Goal: Task Accomplishment & Management: Manage account settings

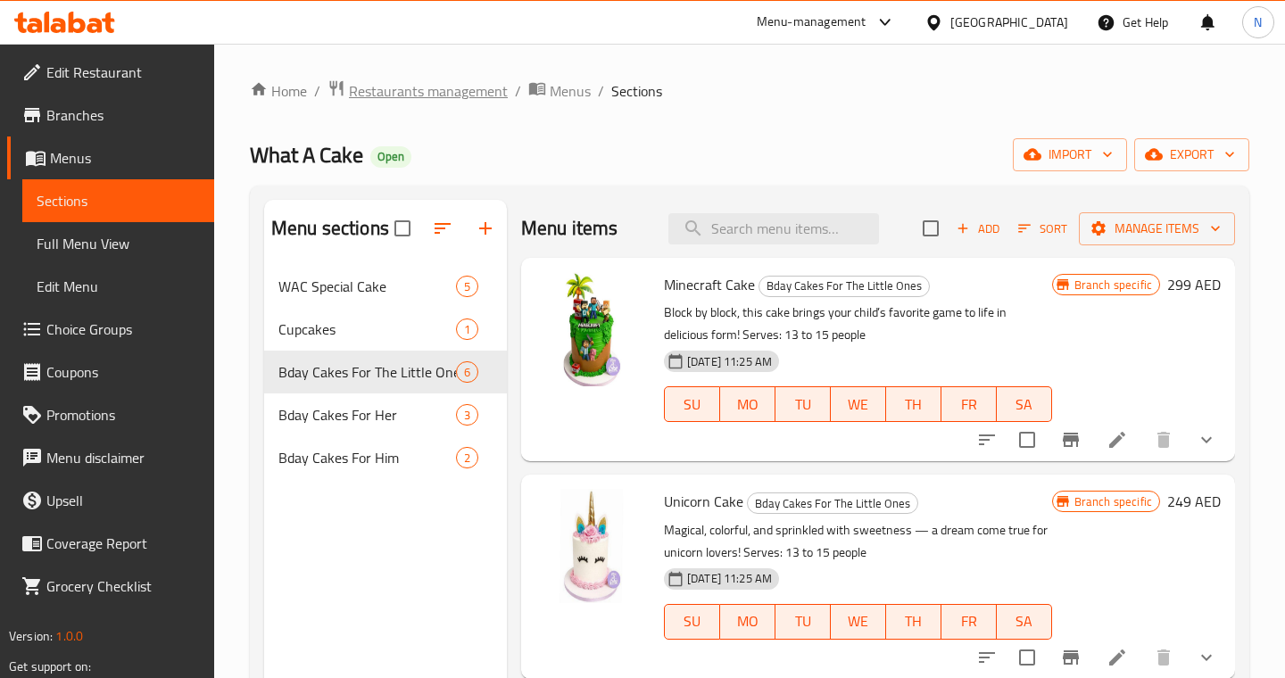
click at [410, 96] on span "Restaurants management" at bounding box center [428, 90] width 159 height 21
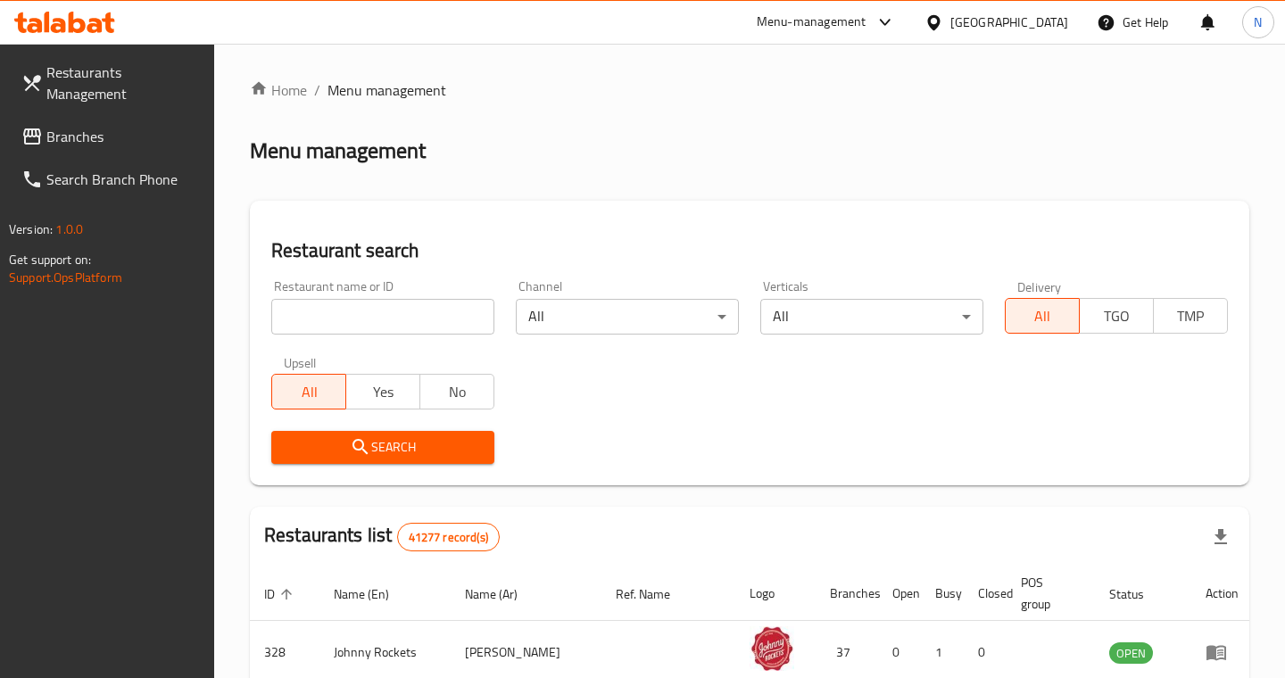
click at [448, 323] on input "search" at bounding box center [382, 317] width 223 height 36
type input "Bab Al [PERSON_NAME]"
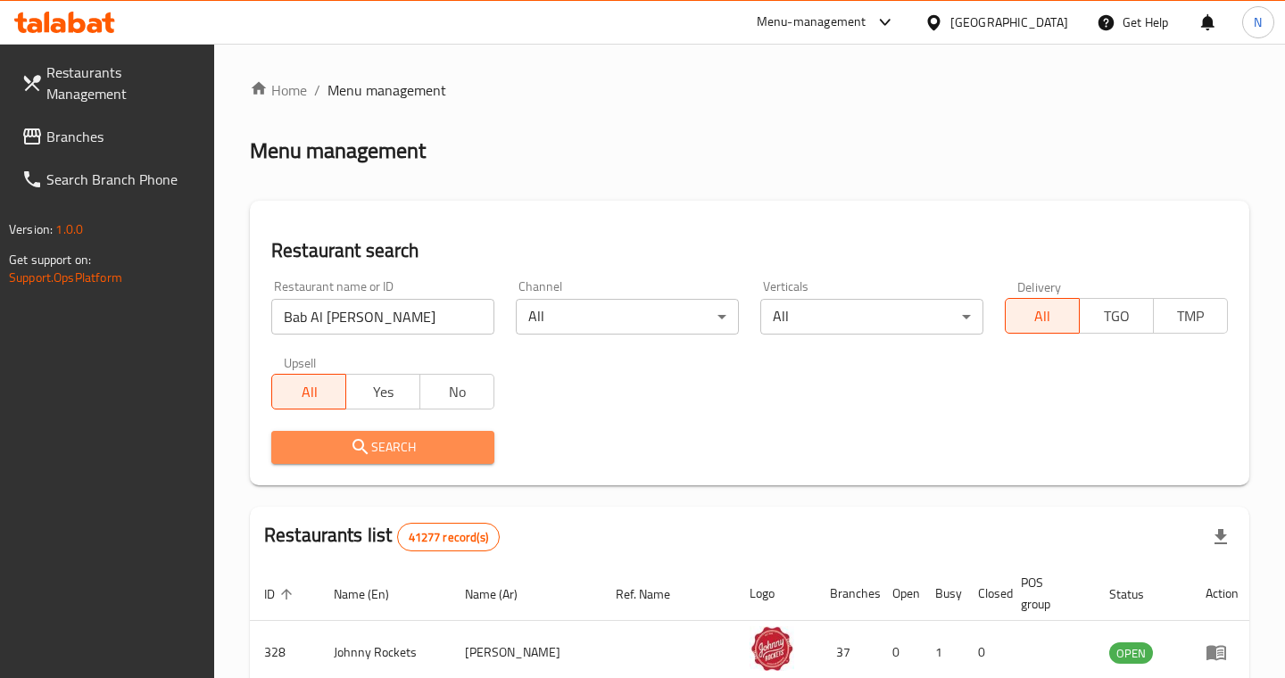
click at [387, 444] on span "Search" at bounding box center [382, 447] width 194 height 22
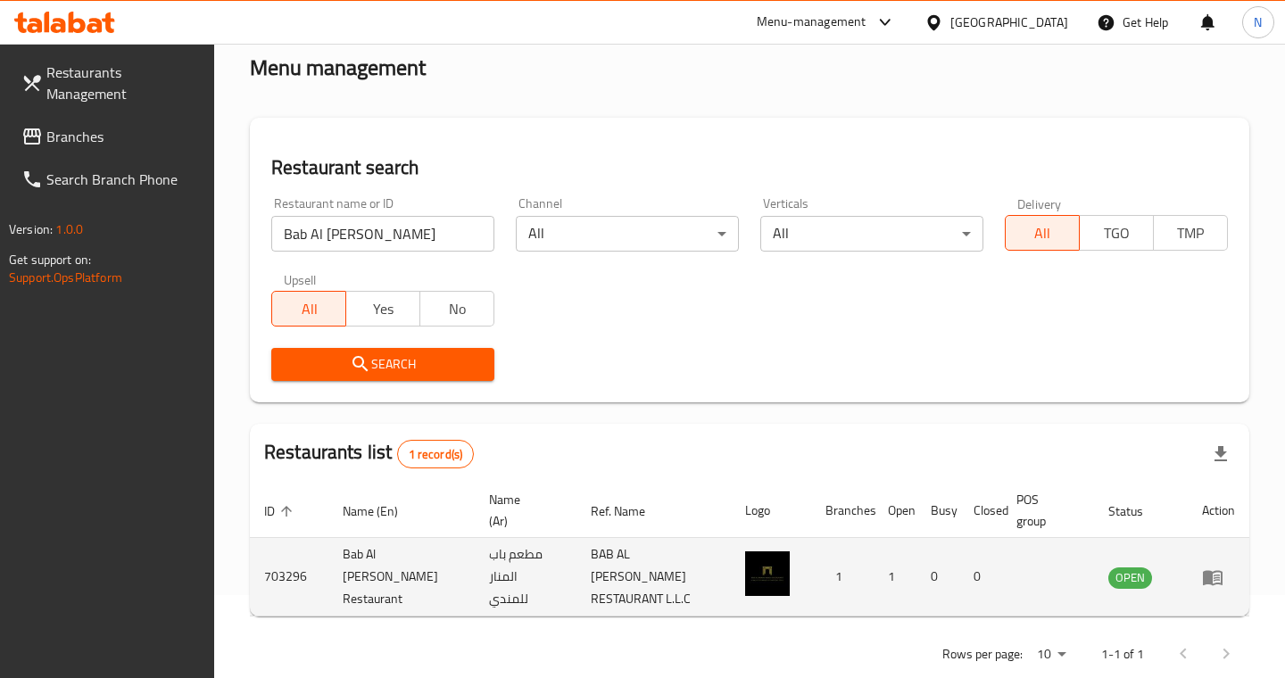
scroll to position [119, 0]
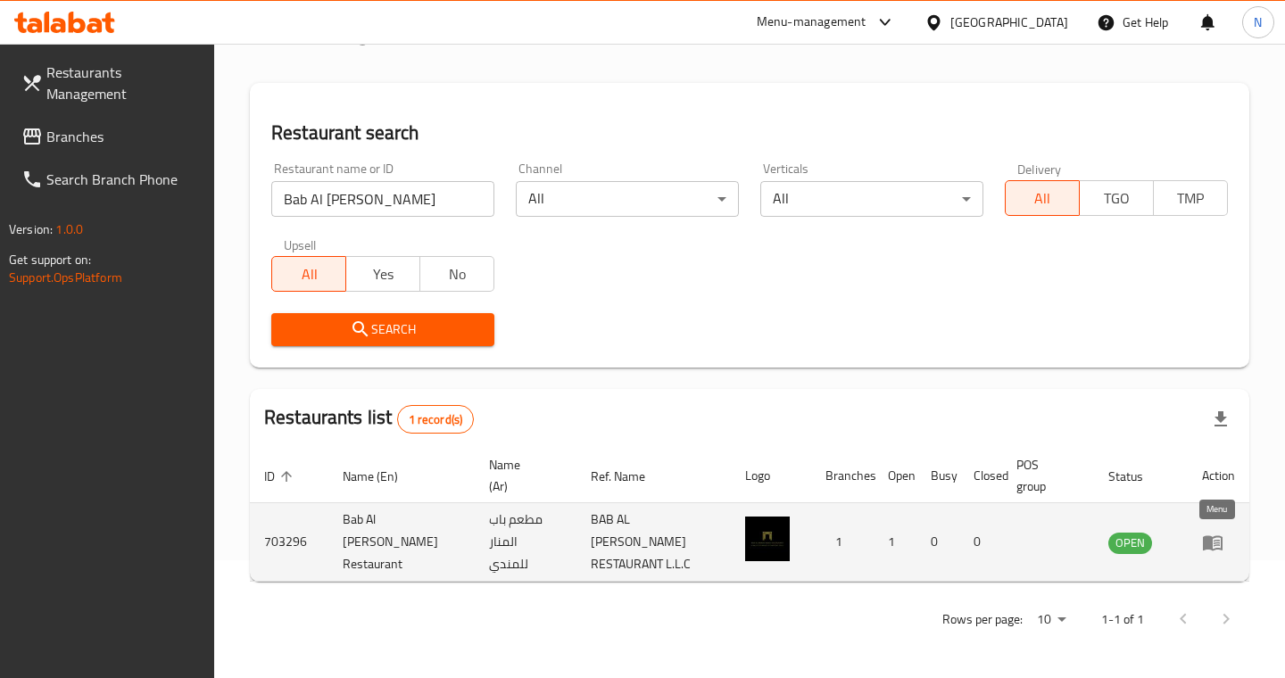
click at [1210, 542] on icon "enhanced table" at bounding box center [1213, 542] width 20 height 15
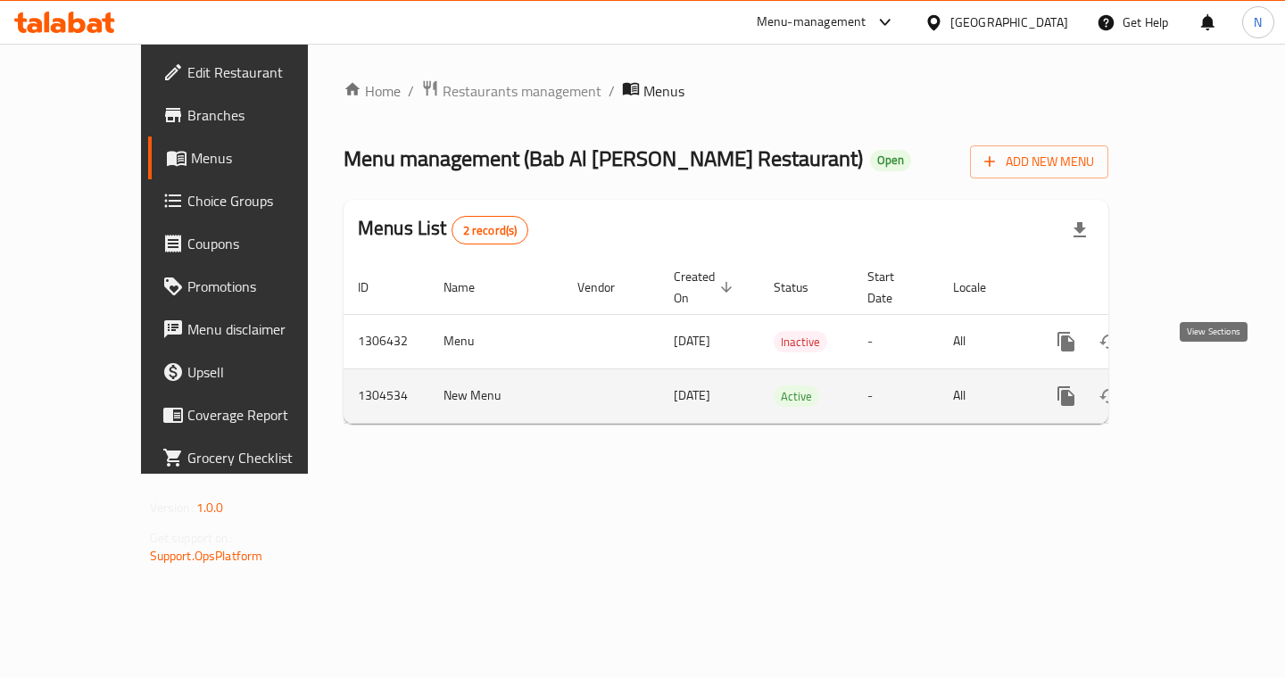
click at [1205, 385] on icon "enhanced table" at bounding box center [1194, 395] width 21 height 21
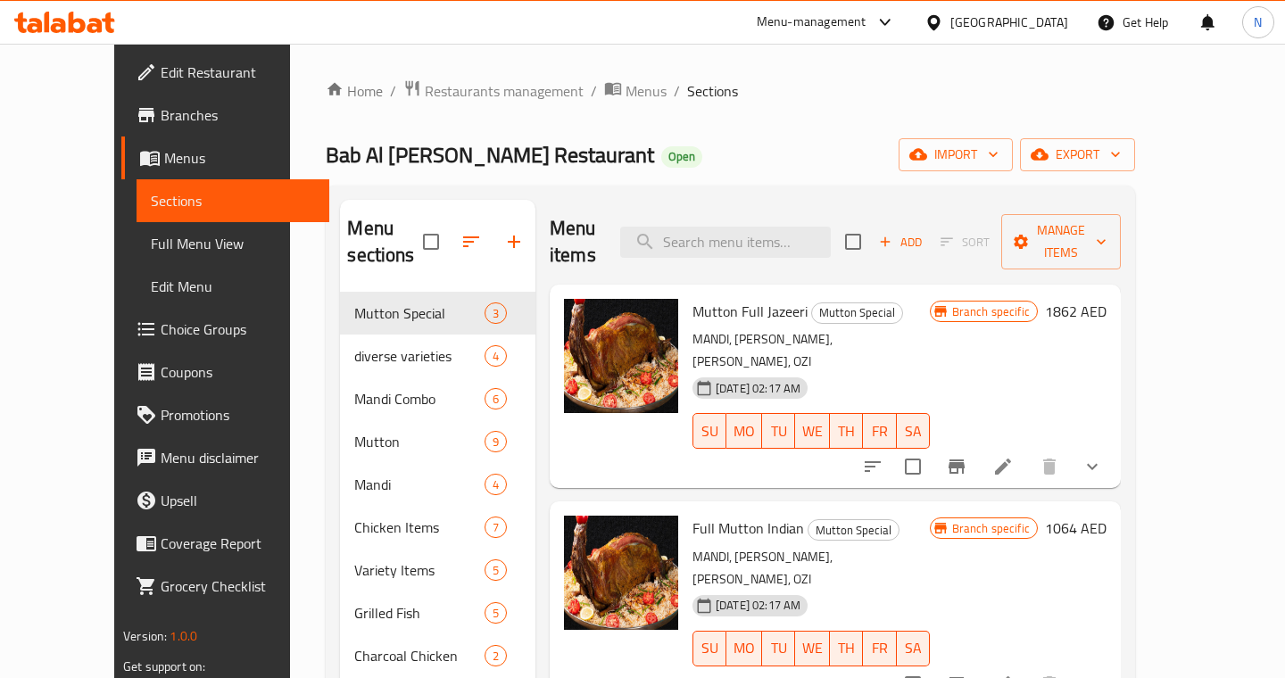
click at [161, 80] on span "Edit Restaurant" at bounding box center [237, 72] width 153 height 21
